Goal: Information Seeking & Learning: Learn about a topic

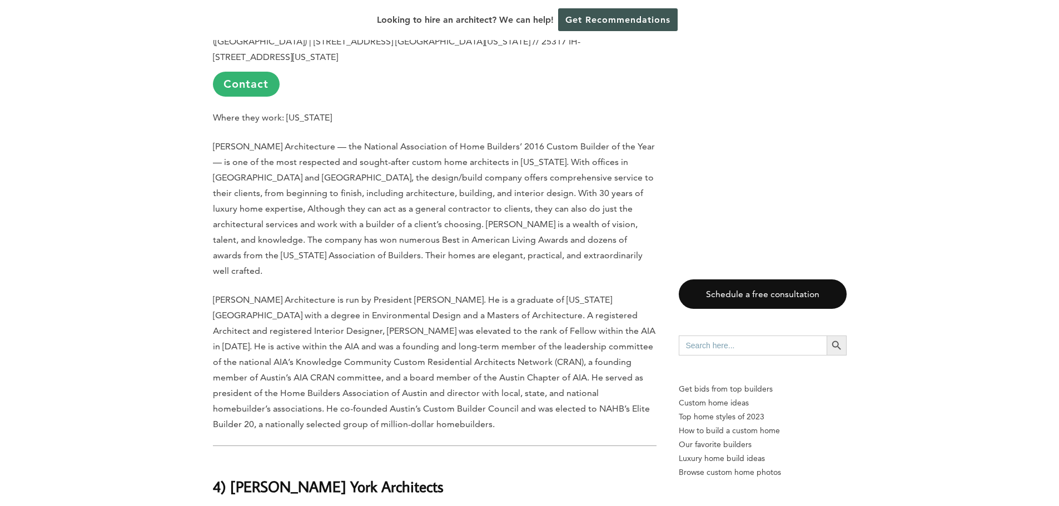
scroll to position [4112, 0]
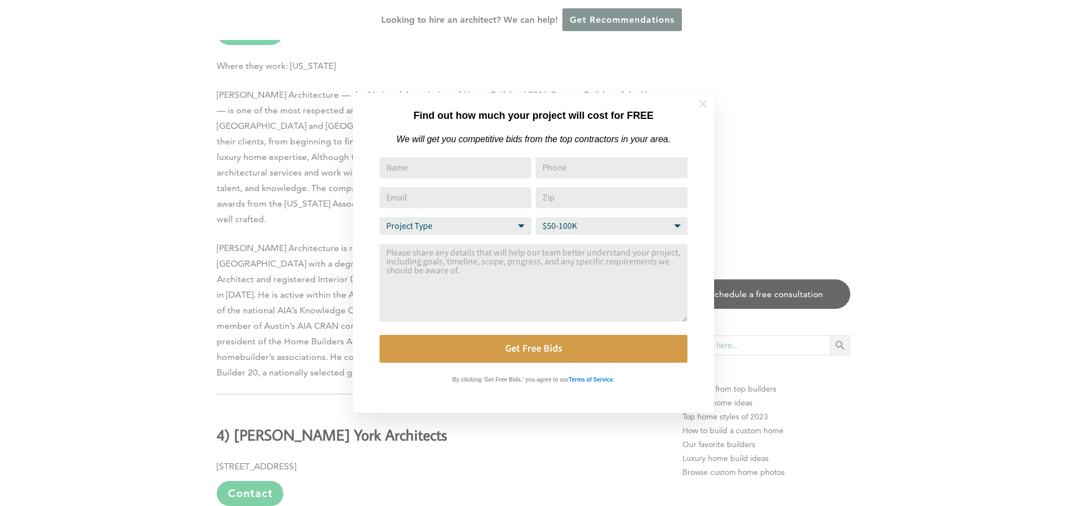
click at [702, 101] on icon at bounding box center [703, 104] width 12 height 12
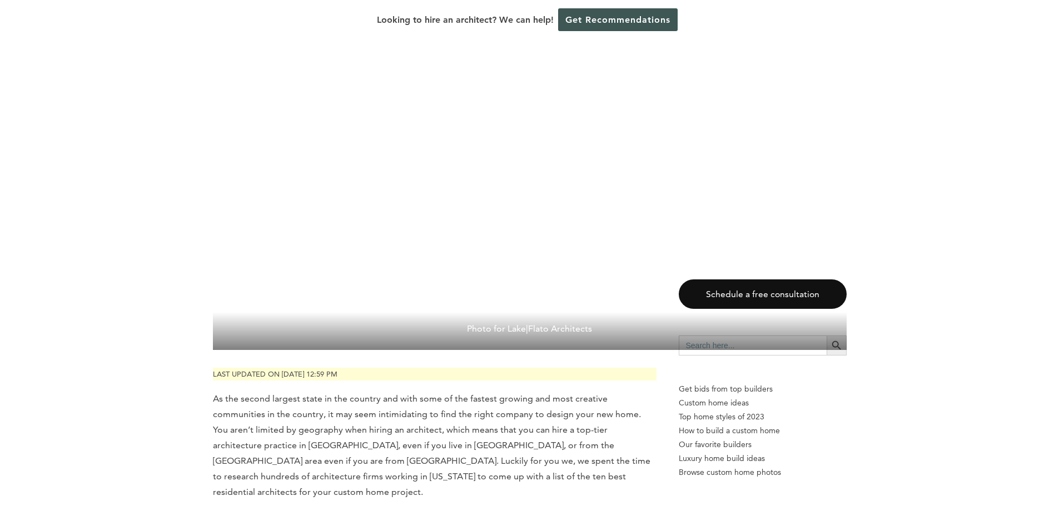
scroll to position [0, 0]
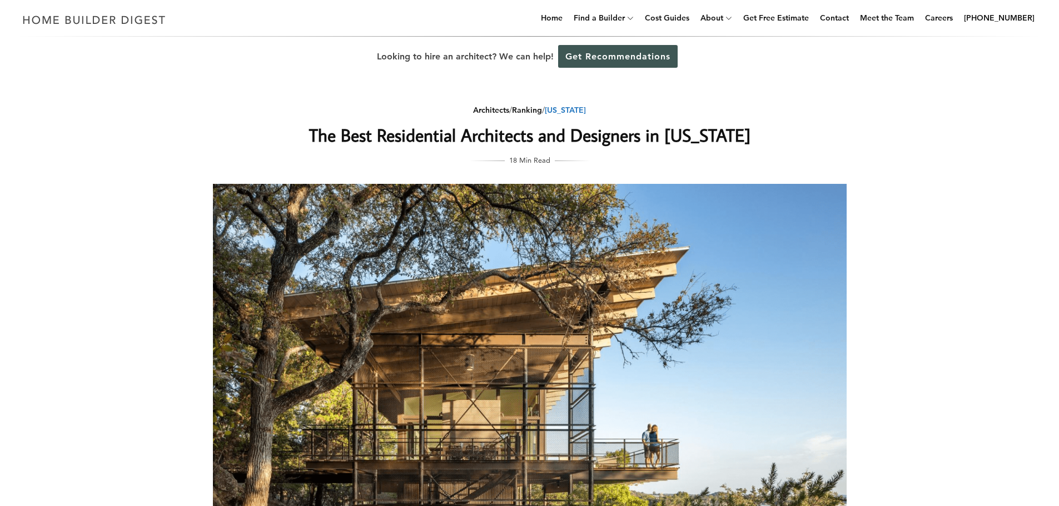
click at [575, 116] on div "Architects / Ranking / [US_STATE]" at bounding box center [529, 110] width 443 height 14
click at [575, 112] on link "[US_STATE]" at bounding box center [565, 110] width 41 height 10
click at [575, 110] on link "[US_STATE]" at bounding box center [565, 110] width 41 height 10
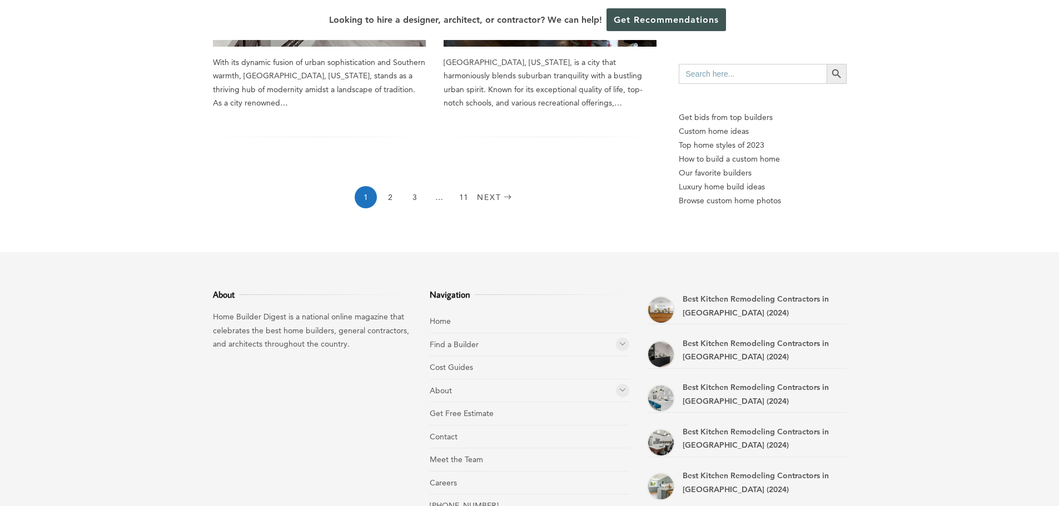
scroll to position [1721, 0]
